Goal: Task Accomplishment & Management: Complete application form

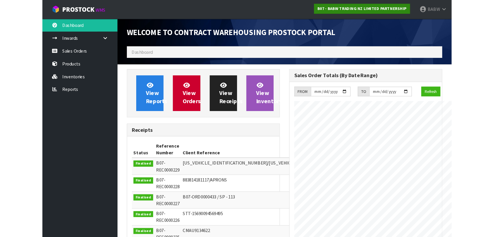
scroll to position [324, 207]
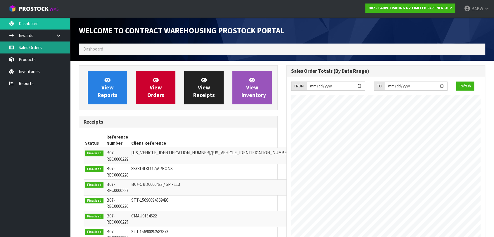
click at [24, 46] on link "Sales Orders" at bounding box center [35, 48] width 70 height 12
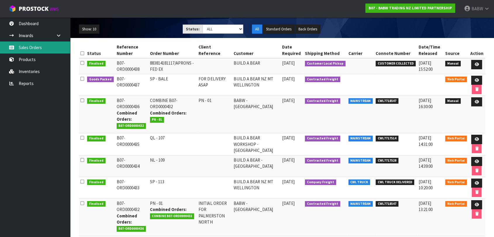
scroll to position [65, 0]
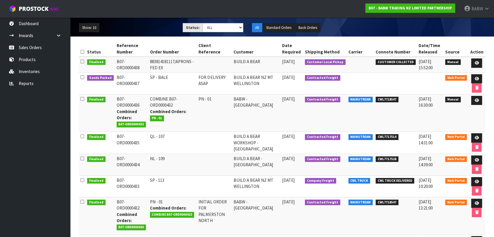
click at [164, 179] on td "SP - 113" at bounding box center [172, 186] width 49 height 22
click at [349, 180] on icon at bounding box center [476, 182] width 4 height 4
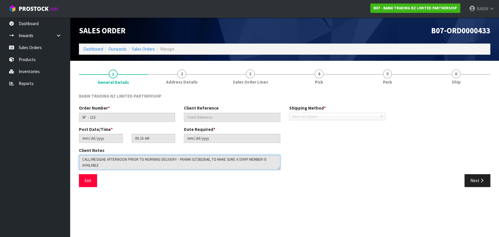
drag, startPoint x: 109, startPoint y: 166, endPoint x: 54, endPoint y: 149, distance: 58.2
click at [54, 149] on body "Toggle navigation ProStock WMS B07 - BABW TRADING NZ LIMITED PARTNERSHIP BABW L…" at bounding box center [249, 118] width 499 height 237
click at [86, 181] on button "Exit" at bounding box center [88, 180] width 18 height 13
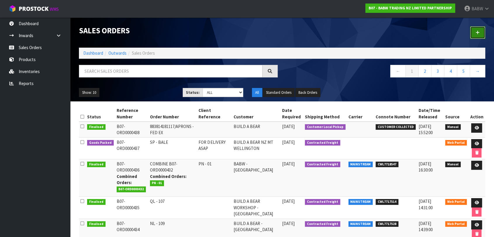
click at [349, 34] on icon at bounding box center [478, 32] width 4 height 4
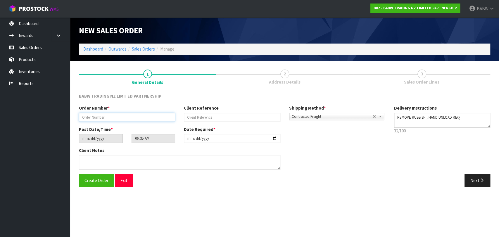
click at [124, 116] on input "text" at bounding box center [127, 117] width 96 height 9
type input "SP - 114"
click at [128, 163] on textarea at bounding box center [179, 162] width 201 height 15
paste textarea "CALL/MESSGAE AFTERNOON PRIOR TO MORNING DELIVERY - FRANKI 0273810540, TO MAKE S…"
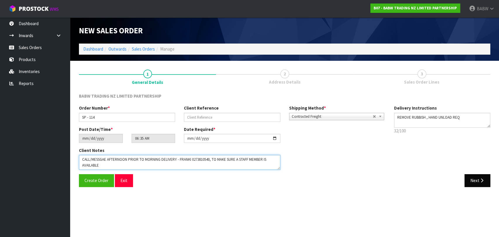
type textarea "CALL/MESSGAE AFTERNOON PRIOR TO MORNING DELIVERY - FRANKI 0273810540, TO MAKE S…"
click at [349, 181] on icon "button" at bounding box center [482, 180] width 6 height 4
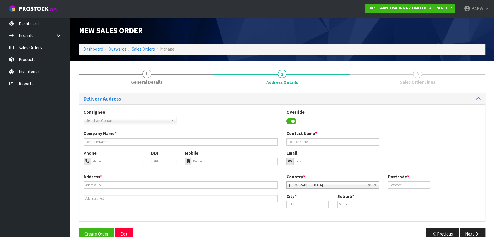
drag, startPoint x: 243, startPoint y: 146, endPoint x: 239, endPoint y: 149, distance: 5.4
click at [243, 146] on div "Company Name * Contact Name *" at bounding box center [282, 139] width 406 height 19
click at [151, 121] on span "Select an Option" at bounding box center [127, 120] width 82 height 7
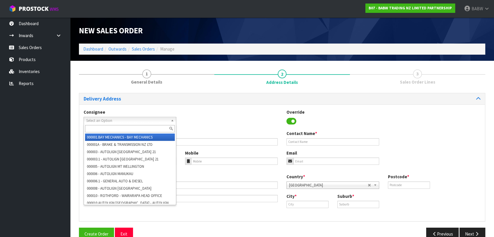
paste input "BABMTWELLINGTON"
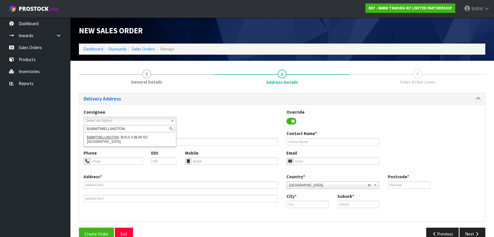
type input "BABMTWELLINGTON"
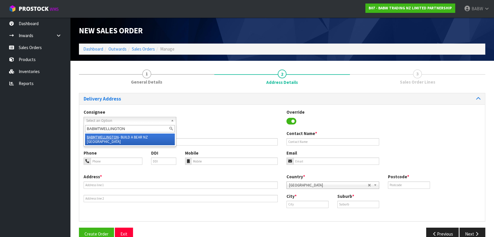
click at [138, 139] on li "BABMTWELLINGTON - BUILD A BEAR NZ MT [GEOGRAPHIC_DATA]" at bounding box center [130, 140] width 90 height 12
type input "BUILD A BEAR NZ MT WELLINGTON"
type input "[PERSON_NAME]"
type input "027 358 7202"
type input "SHOP S253 [STREET_ADDRESS]"
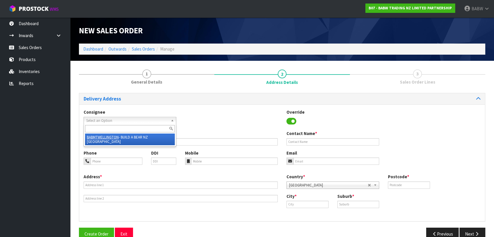
type input "1060"
type input "[GEOGRAPHIC_DATA]"
type input "MT [GEOGRAPHIC_DATA]"
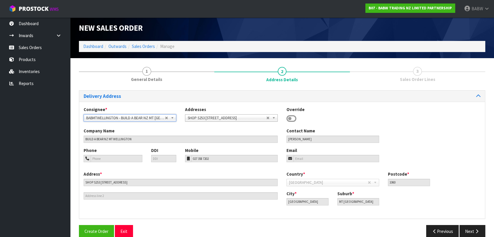
scroll to position [12, 0]
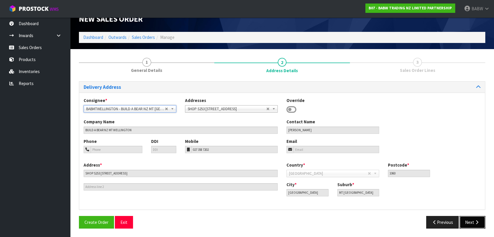
click at [349, 221] on icon "button" at bounding box center [477, 222] width 6 height 4
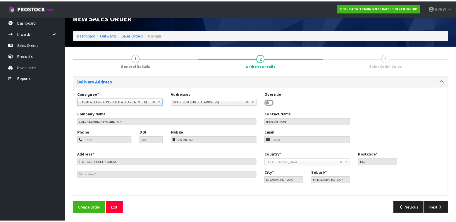
scroll to position [0, 0]
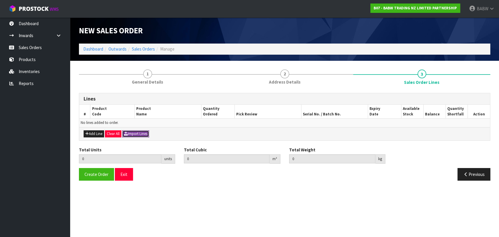
click at [142, 136] on button "Import Lines" at bounding box center [135, 133] width 27 height 7
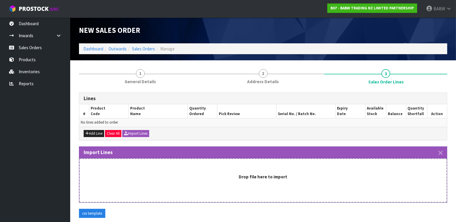
click at [288, 26] on div "New Sales Order" at bounding box center [263, 31] width 377 height 26
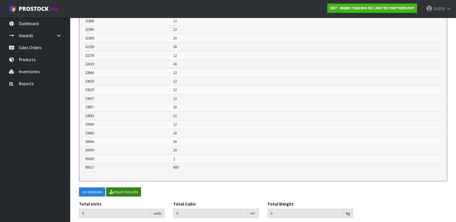
scroll to position [379, 0]
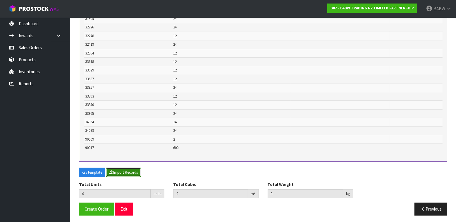
click at [129, 171] on button "Import Records" at bounding box center [123, 172] width 35 height 9
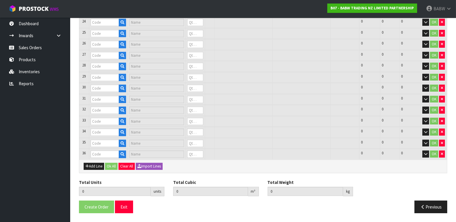
scroll to position [333, 0]
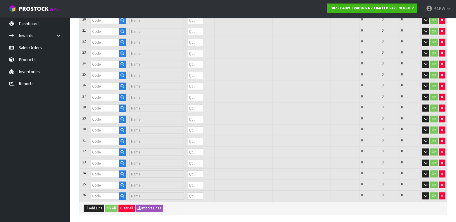
type input "22601"
type input "PAWLETTE"
type input "0"
type input "20522"
type input "BLACK TUXEDO"
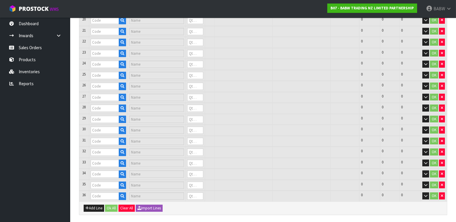
type input "0"
type input "25239"
type input "[PERSON_NAME] CUB"
type input "0"
type input "26518"
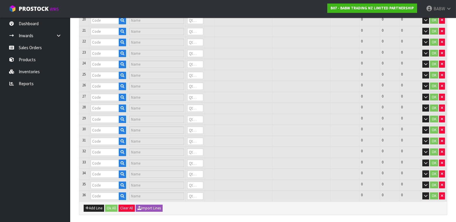
type input "TIMELESS TEDDY 2"
type input "0"
type input "25567"
type input "HAPPY HUGS IV"
type input "0"
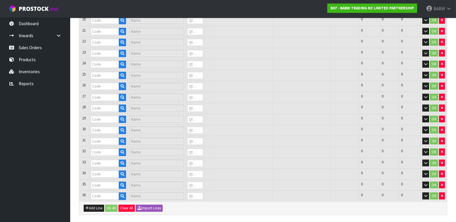
type input "25720"
type input "[PERSON_NAME] CUB"
type input "0"
type input "26674"
type input "BEARLAND BOOT III"
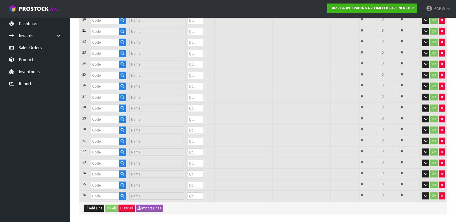
type input "0"
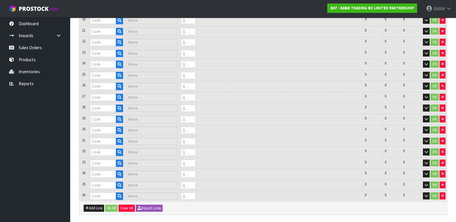
type input "27479"
type input "VEST W/BOW SUIT"
type input "0"
type input "28990"
type input "E WHITE LOW TOP SHOE"
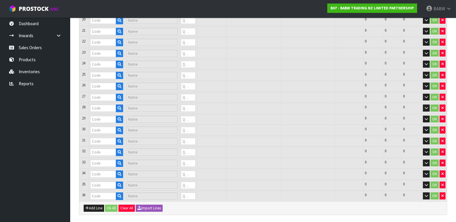
type input "0"
type input "29377"
type input "GREY JOGGERS"
type input "0"
type input "29381"
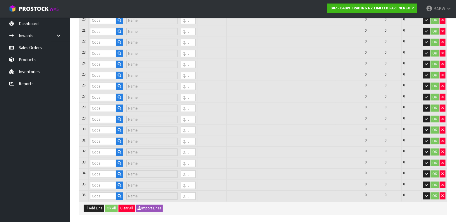
type input "GREY HOODIE"
type input "0"
type input "28465"
type input "GREEN TURTLE"
type input "0"
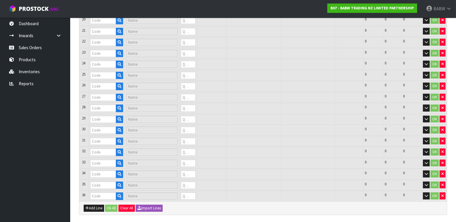
type input "29424"
type input "ARAN SWEATER"
type input "0"
type input "30384"
type input "LT DSTRESSED [PERSON_NAME]"
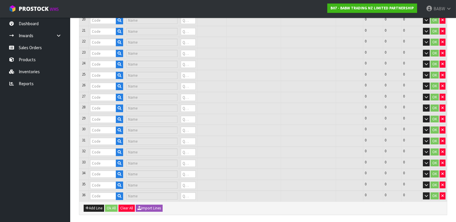
type input "0"
type input "30443"
type input "RAINBOW HALTER D"
type input "0"
type input "31591"
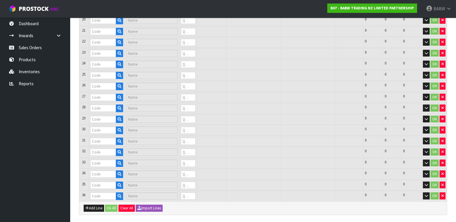
type input "WHITE HEART SUNGLASSES"
type input "0"
type input "31664"
type input "NRL WARRIORS"
type input "0"
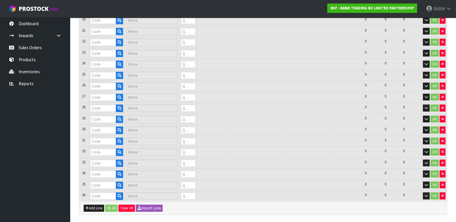
type input "31906"
type input "RBOW FUR STAR TE"
type input "0"
type input "31183"
type input "CINNAMOROLL SLPR"
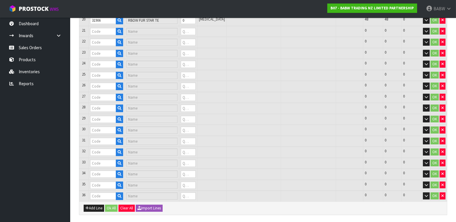
type input "0"
type input "32278"
type input "POCHACCO SHRT SET"
type input "0"
type input "31808"
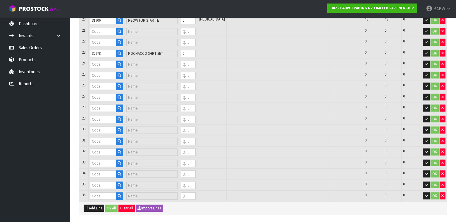
type input "KOALA"
type input "0"
type input "31909"
type input "PNK FUZZY SLPRS("
type input "0"
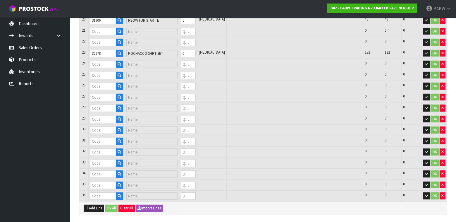
type input "32864"
type input "RB SKIRT SET"
type input "0"
type input "33629"
type input "SUMMER TUMBLER"
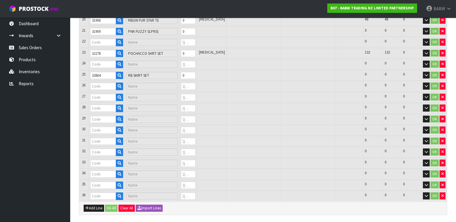
type input "0"
type input "32226"
type input "WINTER BOOT"
type input "0"
type input "33618"
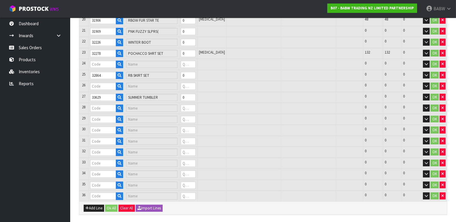
type input "CTN CNDY CINNAMRL"
type input "0"
type input "33857"
type input "DTSY FLORAL DRESS"
type input "0"
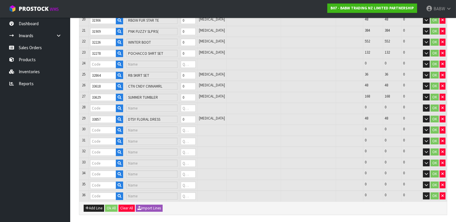
type input "33637"
type input "BLUE CROP SWTSHRT"
type input "0"
type input "33940"
type input "ORANGE STITCH"
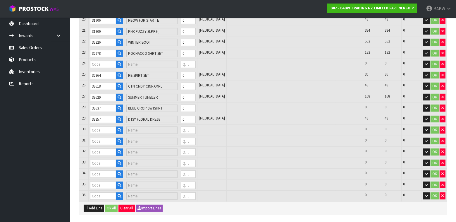
type input "0"
type input "33965"
type input "SNOOPY FLP EARS"
type input "0"
type input "34064"
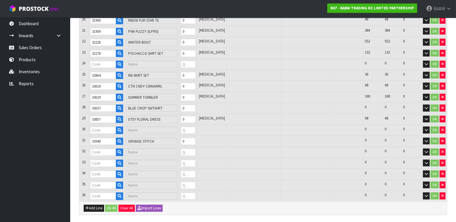
type input "SWEETHEARTS BUNNY"
type input "0"
type input "32419"
type input "PNK CHECK PJ"
type input "0"
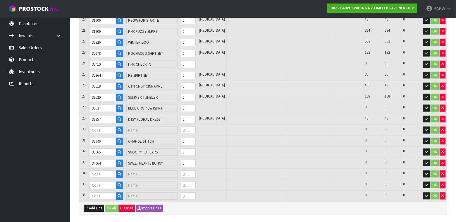
type input "34099"
type input "ALL BLACKS RUGBY JERSEY SET"
type input "0"
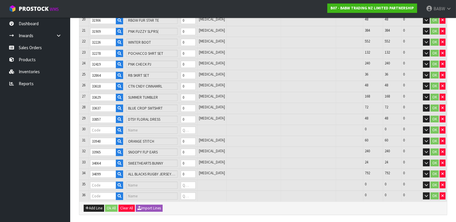
type input "90009"
type input "BIRTH CERTIFICATES"
type input "0"
type input "90017"
type input "RED HEARTS (BAG OF 200)"
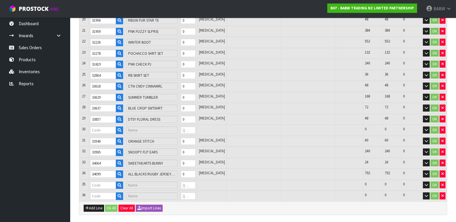
type input "0"
type input "0.000000"
type input "0.000"
type input "33893"
type input "GRN FLORAL DRESS"
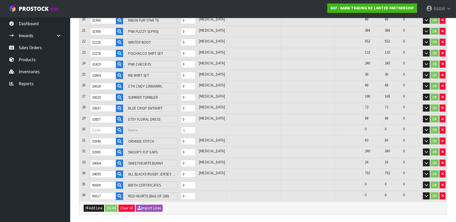
type input "0"
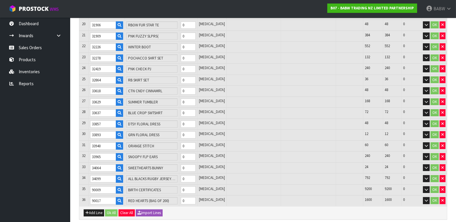
scroll to position [369, 0]
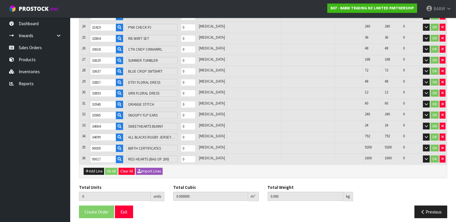
click at [349, 184] on div "Total Units 0 units Total Cubic 0.000000 m³ Total Weight 0.000 kg" at bounding box center [263, 194] width 377 height 21
click at [289, 170] on div "Add Line Ok All Clear All Import Lines" at bounding box center [262, 170] width 367 height 13
click at [123, 168] on button "Clear All" at bounding box center [126, 171] width 16 height 7
click at [134, 168] on button "Clear All" at bounding box center [126, 171] width 16 height 7
click at [132, 168] on span "Confirm" at bounding box center [126, 170] width 13 height 5
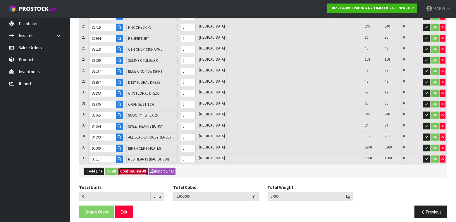
scroll to position [0, 0]
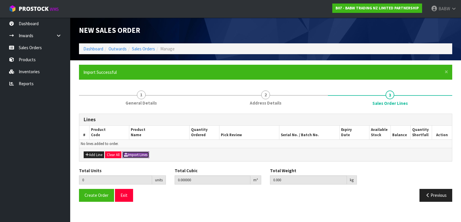
click at [138, 153] on button "Import Lines" at bounding box center [135, 154] width 27 height 7
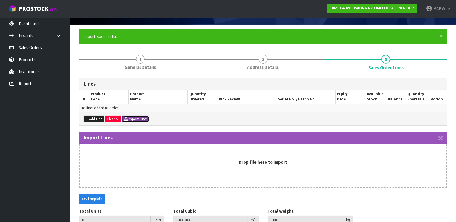
scroll to position [63, 0]
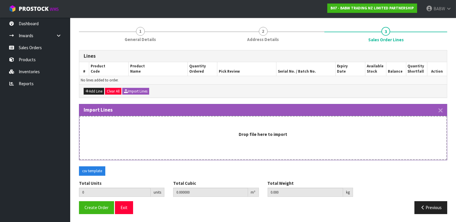
click at [349, 168] on div "csv template" at bounding box center [263, 173] width 377 height 14
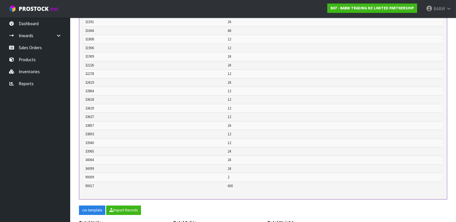
scroll to position [400, 0]
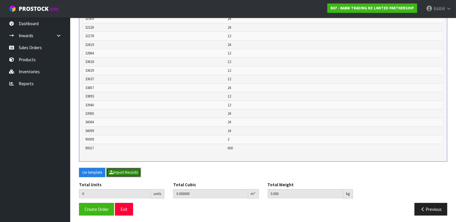
click at [120, 169] on button "Import Records" at bounding box center [123, 172] width 35 height 9
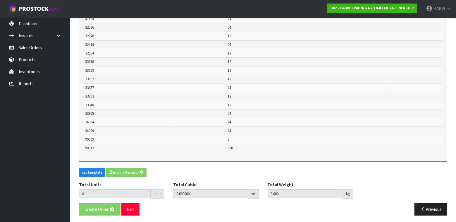
type input "1274"
type input "0"
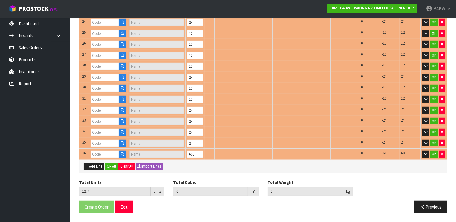
type input "25239"
type input "[PERSON_NAME] CUB"
type input "25567"
type input "HAPPY HUGS IV"
type input "20522"
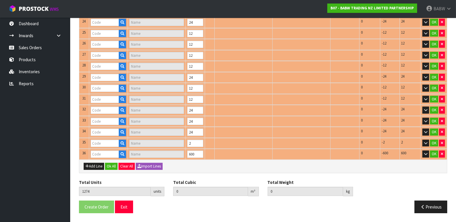
type input "BLACK TUXEDO"
type input "22601"
type input "PAWLETTE"
type input "26518"
type input "TIMELESS TEDDY 2"
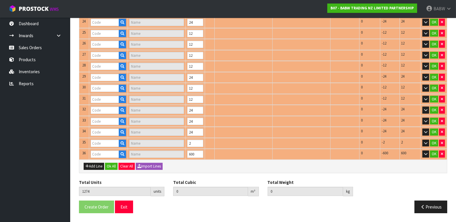
type input "28465"
type input "GREEN TURTLE"
type input "27479"
type input "VEST W/BOW SUIT"
type input "25720"
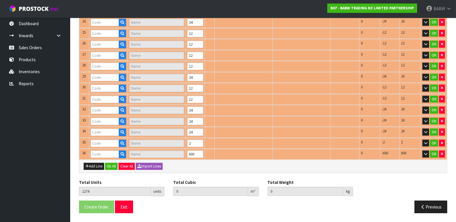
type input "[PERSON_NAME] CUB"
type input "26674"
type input "BEARLAND BOOT III"
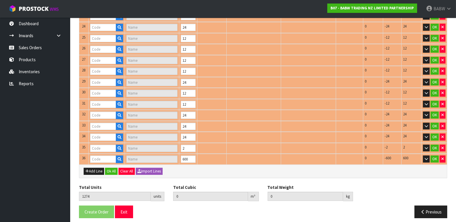
type input "28990"
type input "E WHITE LOW TOP SHOE"
type input "29381"
type input "GREY HOODIE"
type input "29424"
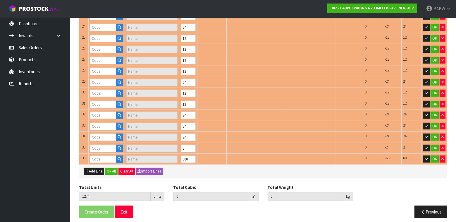
type input "ARAN SWEATER"
type input "29377"
type input "GREY JOGGERS"
type input "30384"
type input "LT DSTRESSED [PERSON_NAME]"
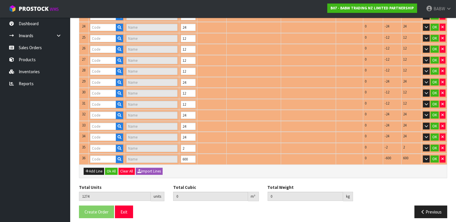
type input "30443"
type input "RAINBOW HALTER D"
type input "31591"
type input "WHITE HEART SUNGLASSES"
type input "31664"
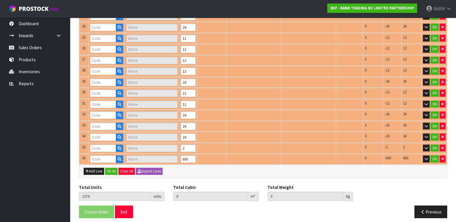
type input "NRL WARRIORS"
type input "31183"
type input "CINNAMOROLL SLPR"
type input "31808"
type input "KOALA"
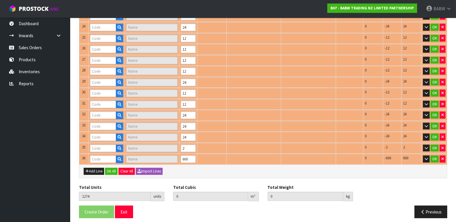
type input "32226"
type input "WINTER BOOT"
type input "31906"
type input "RBOW FUR STAR TE"
type input "31909"
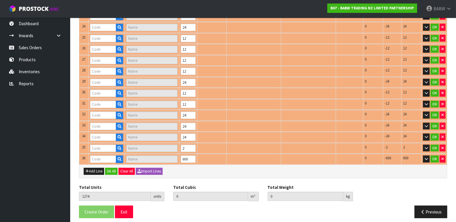
type input "PNK FUZZY SLPRS("
type input "32864"
type input "RB SKIRT SET"
type input "32278"
type input "POCHACCO SHRT SET"
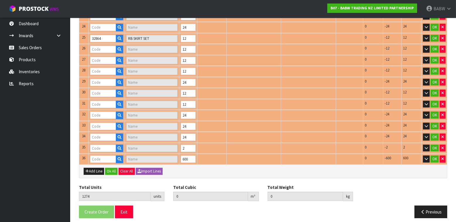
type input "33618"
type input "CTN CNDY CINNAMRL"
type input "32419"
type input "PNK CHECK PJ"
type input "33637"
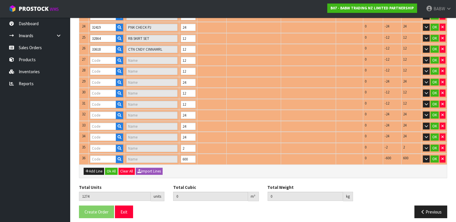
type input "BLUE CROP SWTSHRT"
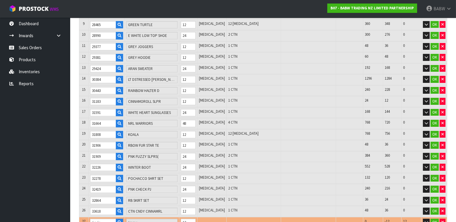
type input "33893"
type input "GRN FLORAL DRESS"
type input "33857"
type input "DTSY FLORAL DRESS"
type input "33629"
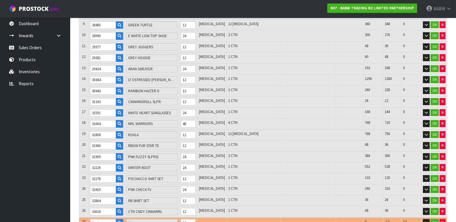
type input "SUMMER TUMBLER"
type input "33965"
type input "SNOOPY FLP EARS"
type input "90017"
type input "RED HEARTS (BAG OF 200)"
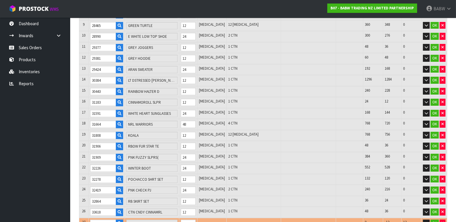
type input "33940"
type input "ORANGE STITCH"
type input "34064"
type input "SWEETHEARTS BUNNY"
type input "34099"
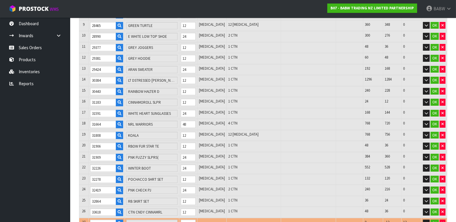
type input "ALL BLACKS RUGBY JERSEY SET"
type input "0.942425"
type input "74.79"
type input "90009"
type input "BIRTH CERTIFICATES"
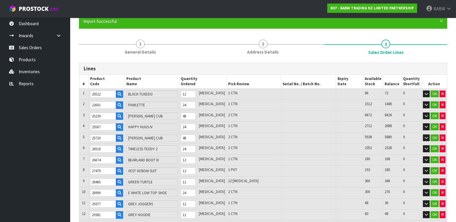
scroll to position [97, 0]
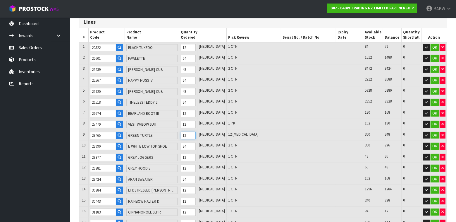
click at [191, 132] on input "12" at bounding box center [188, 135] width 15 height 7
click at [193, 133] on input "12" at bounding box center [188, 135] width 15 height 7
drag, startPoint x: 194, startPoint y: 134, endPoint x: 172, endPoint y: 129, distance: 22.9
click at [172, 130] on tr "9 28465 GREEN TURTLE 12 [MEDICAL_DATA] 12 [MEDICAL_DATA] 360 348 0 OK" at bounding box center [262, 135] width 367 height 11
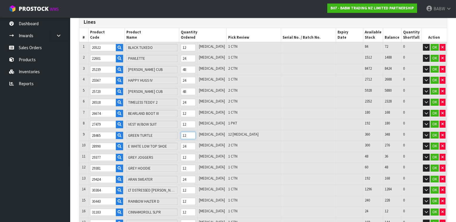
type input "1264"
type input "0.921455"
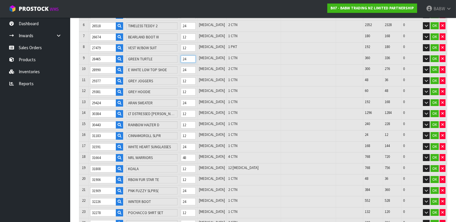
scroll to position [227, 0]
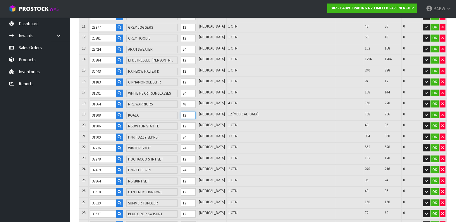
drag, startPoint x: 195, startPoint y: 113, endPoint x: 185, endPoint y: 113, distance: 9.6
click at [185, 113] on tr "19 31808 [GEOGRAPHIC_DATA] 12 [MEDICAL_DATA] 12 [MEDICAL_DATA] 768 756 0 OK" at bounding box center [262, 115] width 367 height 11
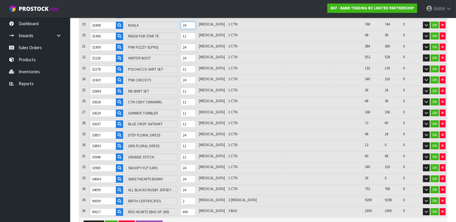
scroll to position [357, 0]
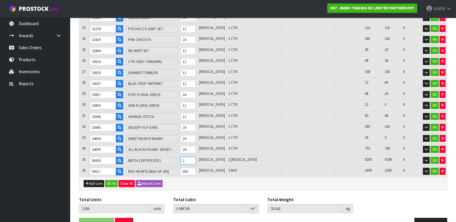
click at [193, 157] on input "2" at bounding box center [188, 160] width 15 height 7
drag, startPoint x: 193, startPoint y: 154, endPoint x: 184, endPoint y: 154, distance: 8.2
click at [185, 155] on tr "35 90009 BIRTH CERTIFICATES 2 [MEDICAL_DATA] 2 [MEDICAL_DATA] 9200 9198 0 OK" at bounding box center [262, 160] width 367 height 11
click at [196, 183] on div "Add Line Ok All Clear All Import Lines" at bounding box center [262, 183] width 367 height 13
click at [218, 179] on div "Add Line Ok All Clear All Import Lines" at bounding box center [262, 183] width 367 height 13
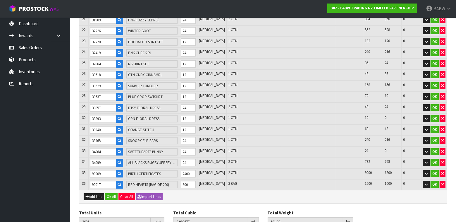
scroll to position [369, 0]
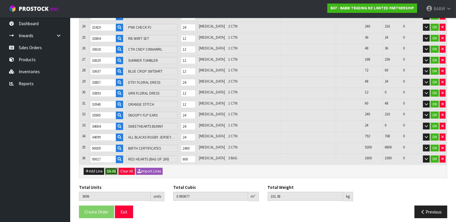
click at [108, 168] on button "Ok All" at bounding box center [111, 171] width 13 height 7
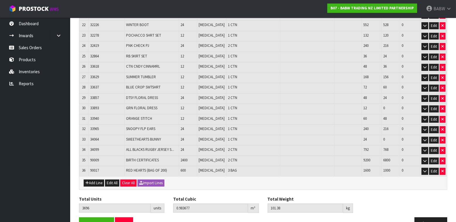
scroll to position [348, 0]
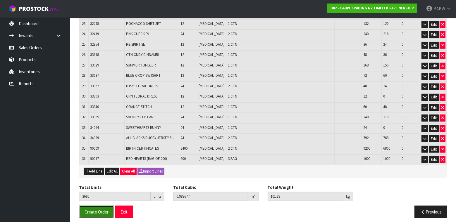
click at [102, 209] on span "Create Order" at bounding box center [96, 212] width 24 height 6
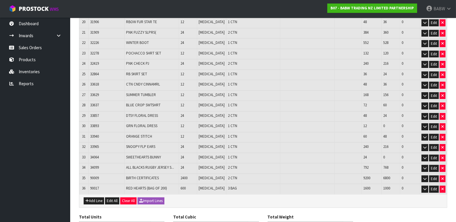
scroll to position [348, 0]
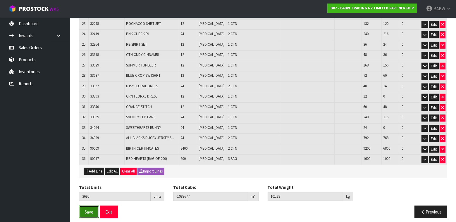
click at [86, 209] on span "Save" at bounding box center [88, 212] width 9 height 6
click at [107, 209] on button "Exit" at bounding box center [109, 211] width 18 height 13
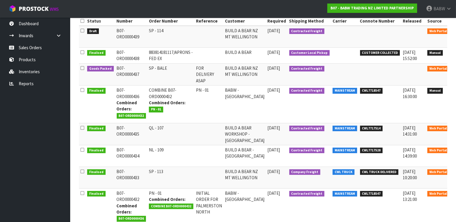
scroll to position [97, 0]
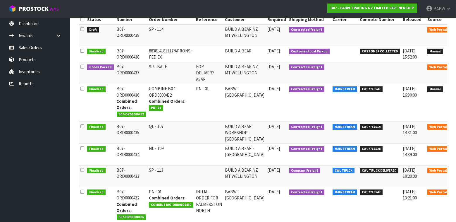
click at [349, 148] on icon at bounding box center [458, 150] width 4 height 4
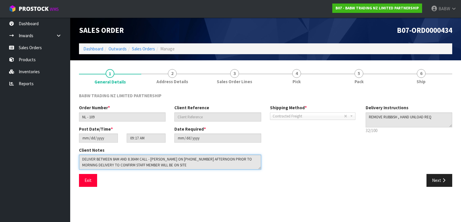
drag, startPoint x: 180, startPoint y: 167, endPoint x: 40, endPoint y: 145, distance: 142.0
click at [40, 145] on body "Toggle navigation ProStock WMS B07 - BABW TRADING NZ LIMITED PARTNERSHIP BABW L…" at bounding box center [230, 111] width 461 height 222
click at [90, 181] on button "Exit" at bounding box center [88, 180] width 18 height 13
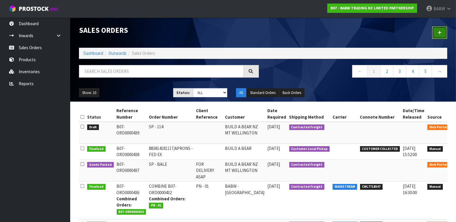
click at [349, 29] on link at bounding box center [439, 32] width 15 height 13
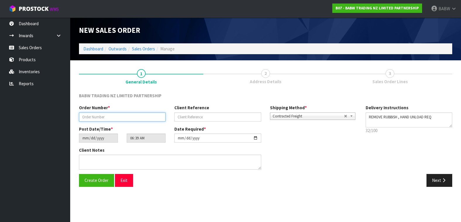
click at [116, 117] on input "text" at bounding box center [122, 116] width 87 height 9
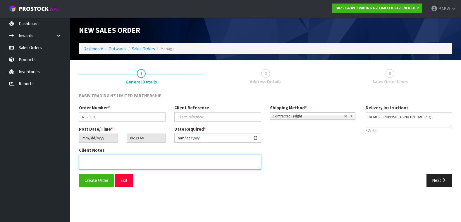
click at [134, 162] on textarea at bounding box center [170, 161] width 182 height 15
paste textarea "DELIVER BETWEEN 8AM AND 8.30AM CALL - [PERSON_NAME] ON [PHONE_NUMBER] AFTERNOON…"
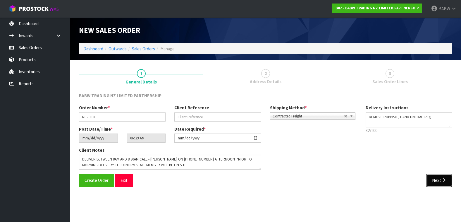
click at [349, 180] on icon "button" at bounding box center [444, 180] width 6 height 4
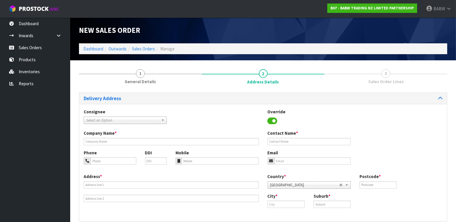
click at [109, 119] on span "Select an Option" at bounding box center [122, 120] width 72 height 7
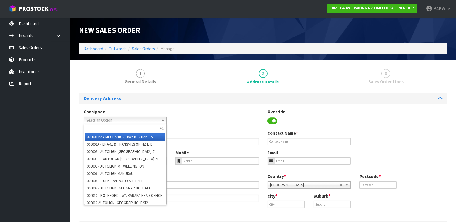
paste input "BABNORTHLANDS"
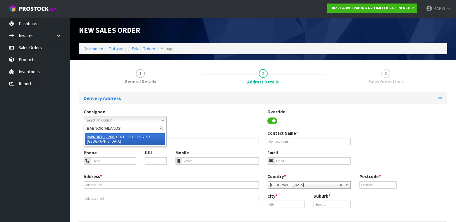
click at [125, 139] on li "BABNORTHLANDS -CHCH - BUILD A BEAR - [GEOGRAPHIC_DATA]" at bounding box center [125, 139] width 80 height 12
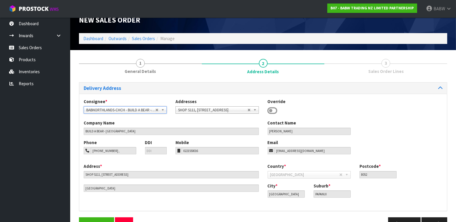
scroll to position [27, 0]
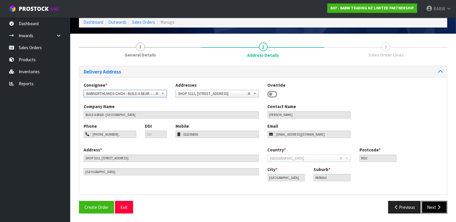
drag, startPoint x: 429, startPoint y: 206, endPoint x: 424, endPoint y: 206, distance: 5.0
click at [349, 206] on button "Next" at bounding box center [434, 207] width 26 height 13
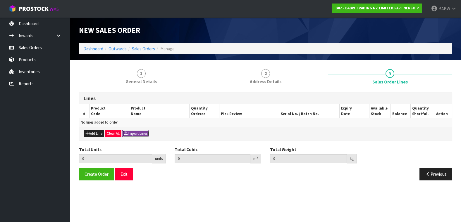
click at [141, 133] on button "Import Lines" at bounding box center [135, 133] width 27 height 7
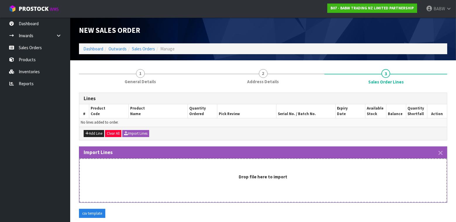
click at [274, 213] on div "csv template" at bounding box center [263, 215] width 377 height 14
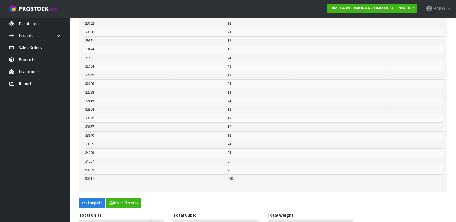
scroll to position [293, 0]
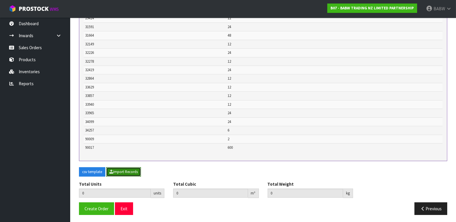
click at [129, 168] on button "Import Records" at bounding box center [123, 171] width 35 height 9
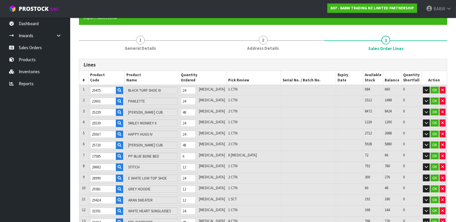
scroll to position [66, 0]
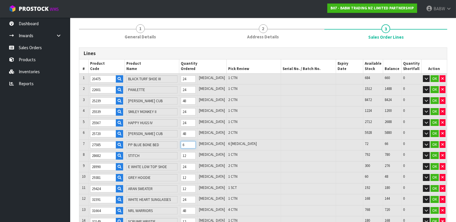
click at [193, 143] on input "6" at bounding box center [188, 144] width 15 height 7
click at [183, 142] on tr "7 27585 PP BLUE BONE BED 6 [MEDICAL_DATA] 6 [MEDICAL_DATA] 72 66 0 OK" at bounding box center [262, 144] width 367 height 11
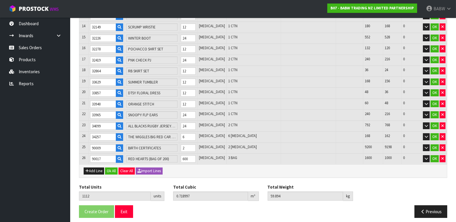
scroll to position [261, 0]
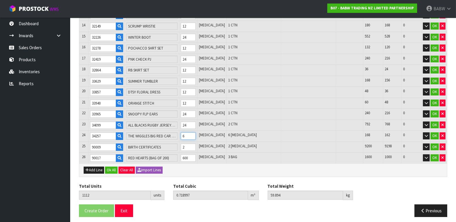
click at [194, 132] on input "6" at bounding box center [188, 135] width 15 height 7
click at [191, 132] on input "6" at bounding box center [188, 135] width 15 height 7
drag, startPoint x: 193, startPoint y: 132, endPoint x: 184, endPoint y: 132, distance: 8.8
click at [185, 131] on tr "24 34257 THE WIGGLES BIG RED CAR RINGER TEE 6 [MEDICAL_DATA] 6 [MEDICAL_DATA] 1…" at bounding box center [262, 135] width 367 height 11
click at [192, 143] on input "2" at bounding box center [188, 146] width 15 height 7
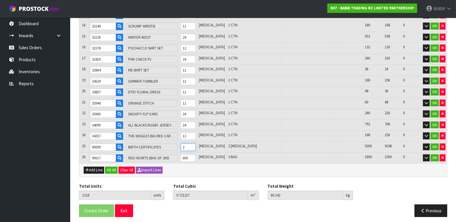
drag, startPoint x: 193, startPoint y: 143, endPoint x: 185, endPoint y: 143, distance: 8.2
click at [185, 143] on tr "25 90009 BIRTH CERTIFICATES 2 [MEDICAL_DATA] 2 [MEDICAL_DATA] 9200 9198 0 OK" at bounding box center [262, 146] width 367 height 11
click at [200, 171] on div "Add Line Ok All Clear All Import Lines" at bounding box center [262, 169] width 367 height 13
click at [112, 166] on button "Ok All" at bounding box center [111, 169] width 13 height 7
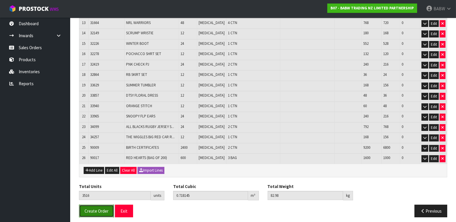
click at [102, 208] on span "Create Order" at bounding box center [96, 211] width 24 height 6
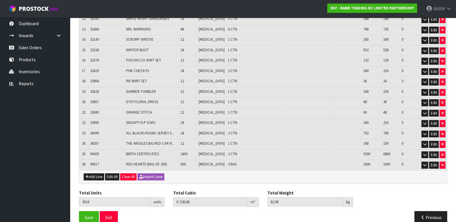
scroll to position [246, 0]
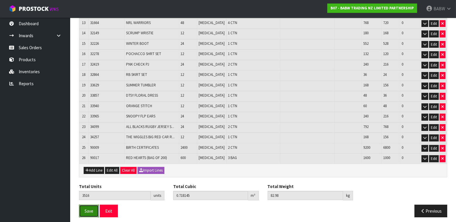
click at [86, 208] on span "Save" at bounding box center [88, 211] width 9 height 6
click at [115, 207] on button "Exit" at bounding box center [109, 210] width 18 height 13
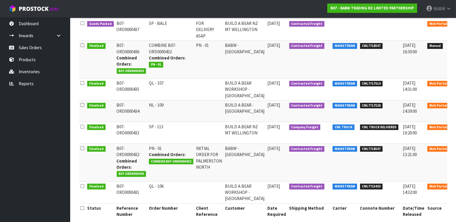
scroll to position [130, 0]
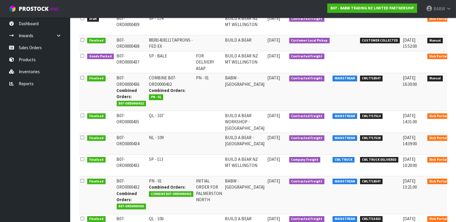
click at [155, 118] on td "QL - 107" at bounding box center [170, 121] width 47 height 22
click at [349, 115] on icon at bounding box center [458, 117] width 4 height 4
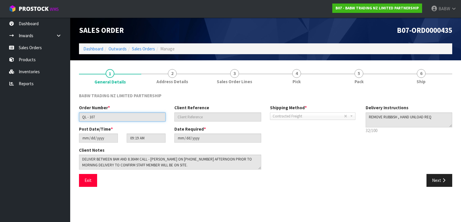
drag, startPoint x: 105, startPoint y: 119, endPoint x: 67, endPoint y: 119, distance: 38.0
click at [68, 119] on body "Toggle navigation ProStock WMS B07 - BABW TRADING NZ LIMITED PARTNERSHIP BABW L…" at bounding box center [230, 111] width 461 height 222
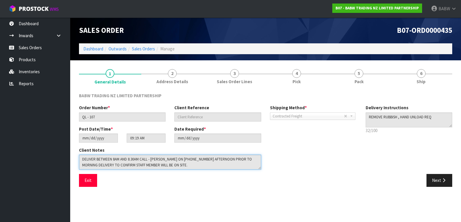
click at [203, 160] on textarea at bounding box center [170, 161] width 182 height 15
drag, startPoint x: 94, startPoint y: 157, endPoint x: 52, endPoint y: 148, distance: 43.4
click at [52, 148] on body "Toggle navigation ProStock WMS B07 - BABW TRADING NZ LIMITED PARTNERSHIP BABW L…" at bounding box center [230, 111] width 461 height 222
click at [91, 178] on button "Exit" at bounding box center [88, 180] width 18 height 13
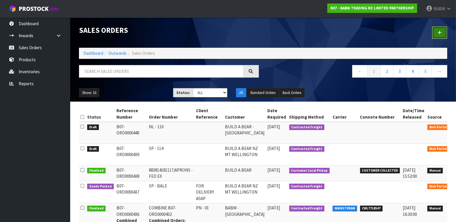
click at [349, 33] on icon at bounding box center [439, 32] width 4 height 4
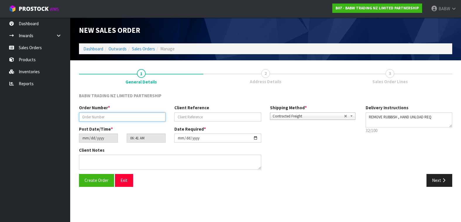
click at [105, 118] on input "text" at bounding box center [122, 116] width 87 height 9
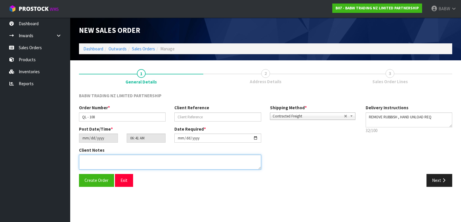
click at [113, 162] on textarea at bounding box center [170, 161] width 182 height 15
paste textarea "DELIVER BETWEEN 8AM AND 8.30AM CALL - [PERSON_NAME] ON [PHONE_NUMBER] AFTERNOON…"
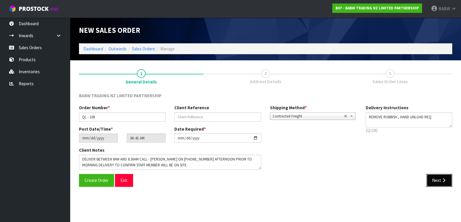
click at [349, 184] on button "Next" at bounding box center [439, 180] width 26 height 13
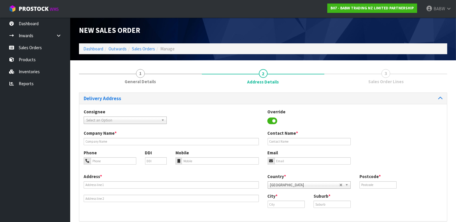
click at [124, 117] on span "Select an Option" at bounding box center [122, 120] width 72 height 7
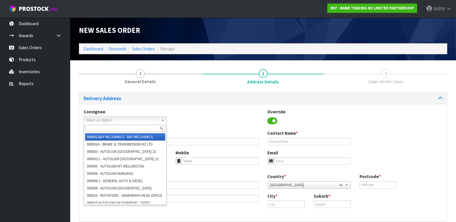
paste input "BABQUEENSGATE"
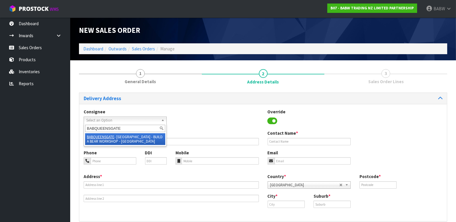
click at [133, 139] on li "BABQUEENSGATE - [GEOGRAPHIC_DATA] - BUILD A BEAR WORKSHOP - [GEOGRAPHIC_DATA]" at bounding box center [125, 139] width 80 height 12
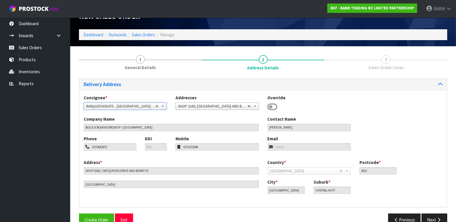
scroll to position [27, 0]
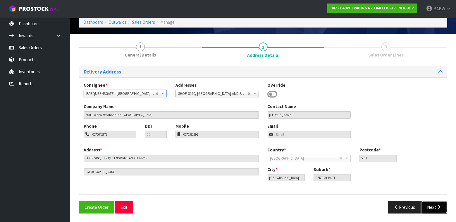
click at [349, 208] on icon "button" at bounding box center [439, 207] width 6 height 4
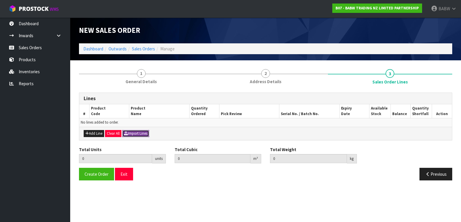
click at [132, 134] on button "Import Lines" at bounding box center [135, 133] width 27 height 7
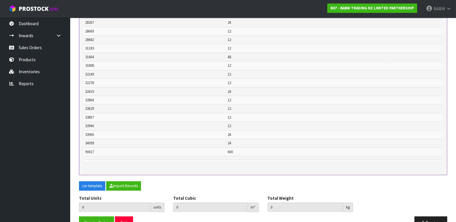
scroll to position [277, 0]
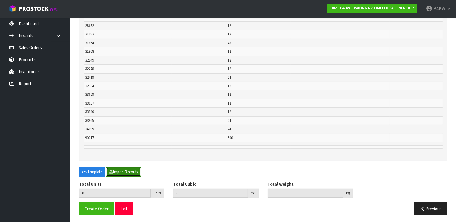
click at [129, 171] on button "Import Records" at bounding box center [123, 171] width 35 height 9
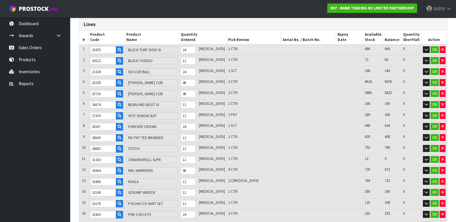
scroll to position [99, 0]
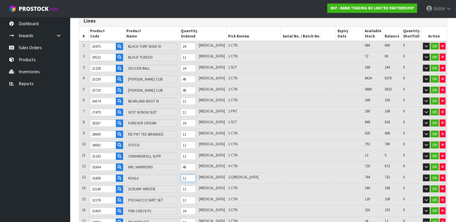
click at [192, 174] on input "12" at bounding box center [188, 177] width 15 height 7
click at [181, 174] on tr "13 31808 [GEOGRAPHIC_DATA] 12 [MEDICAL_DATA] 12 [MEDICAL_DATA] 744 732 0 OK" at bounding box center [262, 177] width 367 height 11
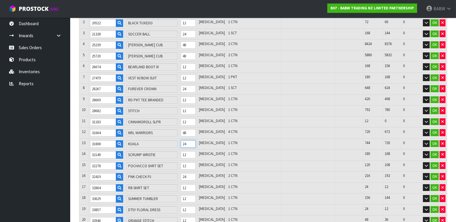
scroll to position [196, 0]
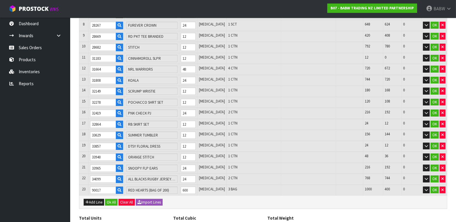
click at [208, 200] on div "Add Line Ok All Clear All Import Lines" at bounding box center [262, 201] width 367 height 13
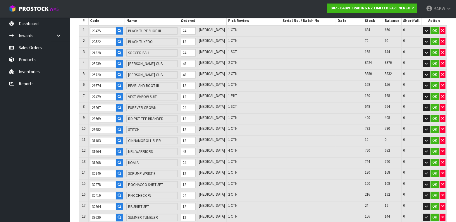
scroll to position [229, 0]
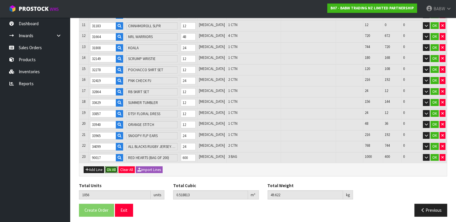
click at [116, 166] on button "Ok All" at bounding box center [111, 169] width 13 height 7
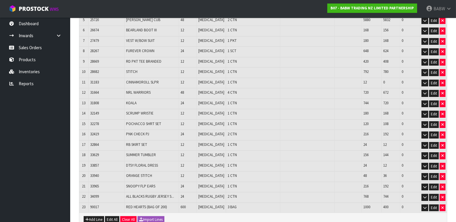
scroll to position [215, 0]
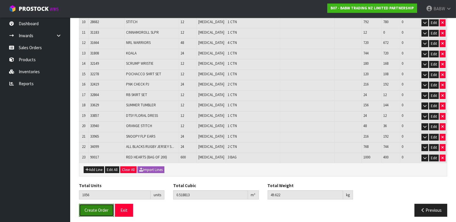
click at [93, 207] on span "Create Order" at bounding box center [96, 210] width 24 height 6
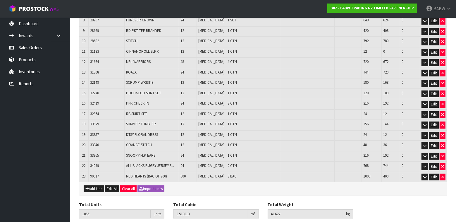
scroll to position [215, 0]
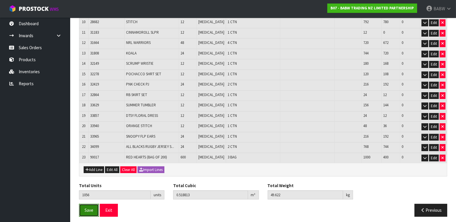
click at [94, 205] on button "Save" at bounding box center [89, 209] width 20 height 13
click at [110, 204] on button "Exit" at bounding box center [109, 209] width 18 height 13
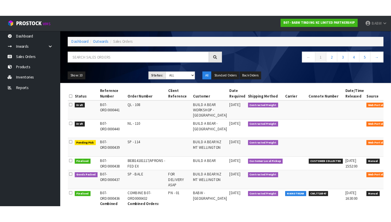
scroll to position [65, 0]
